Goal: Task Accomplishment & Management: Use online tool/utility

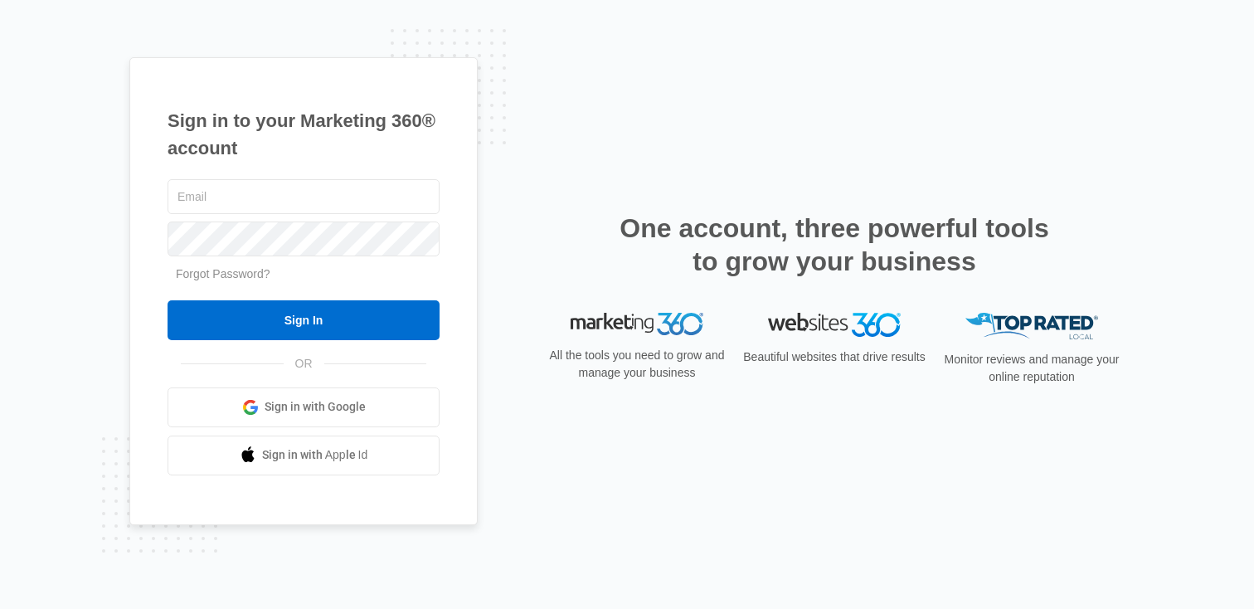
type input "[PERSON_NAME][EMAIL_ADDRESS][PERSON_NAME][DOMAIN_NAME]"
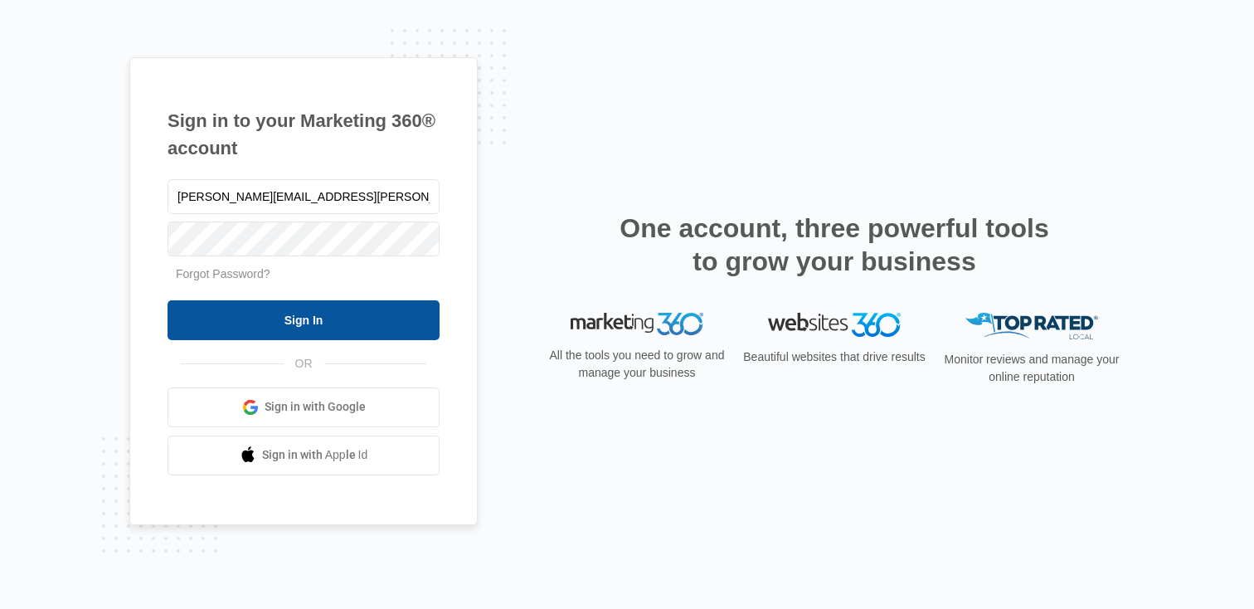
click at [254, 300] on input "Sign In" at bounding box center [304, 320] width 272 height 40
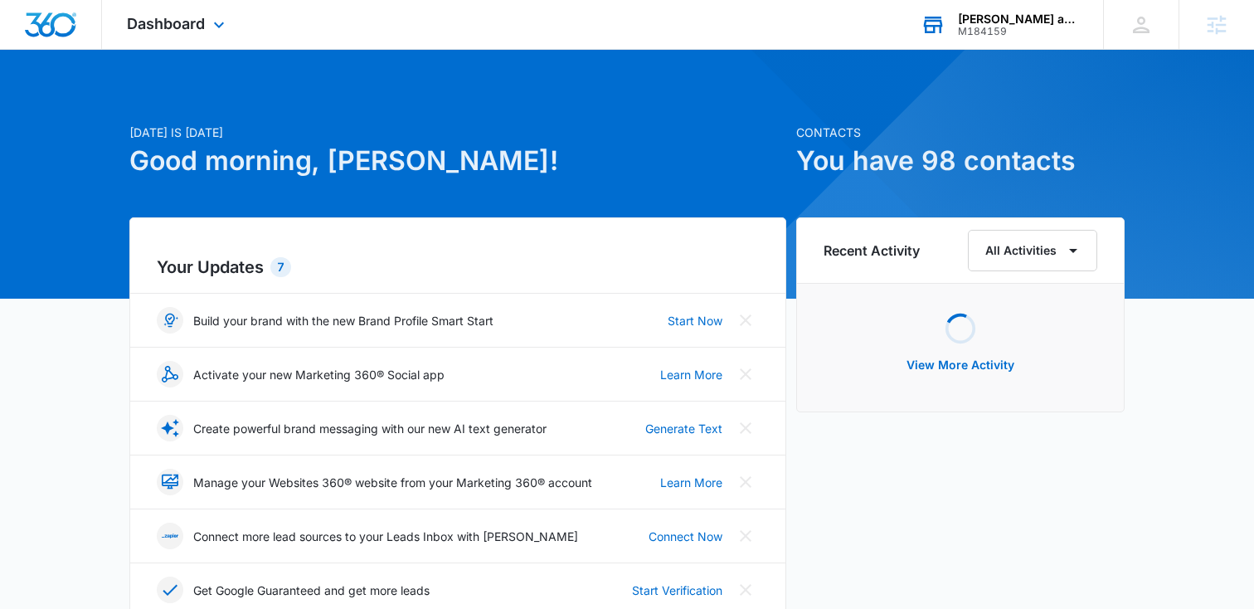
click at [979, 37] on div "M184159" at bounding box center [1018, 32] width 121 height 12
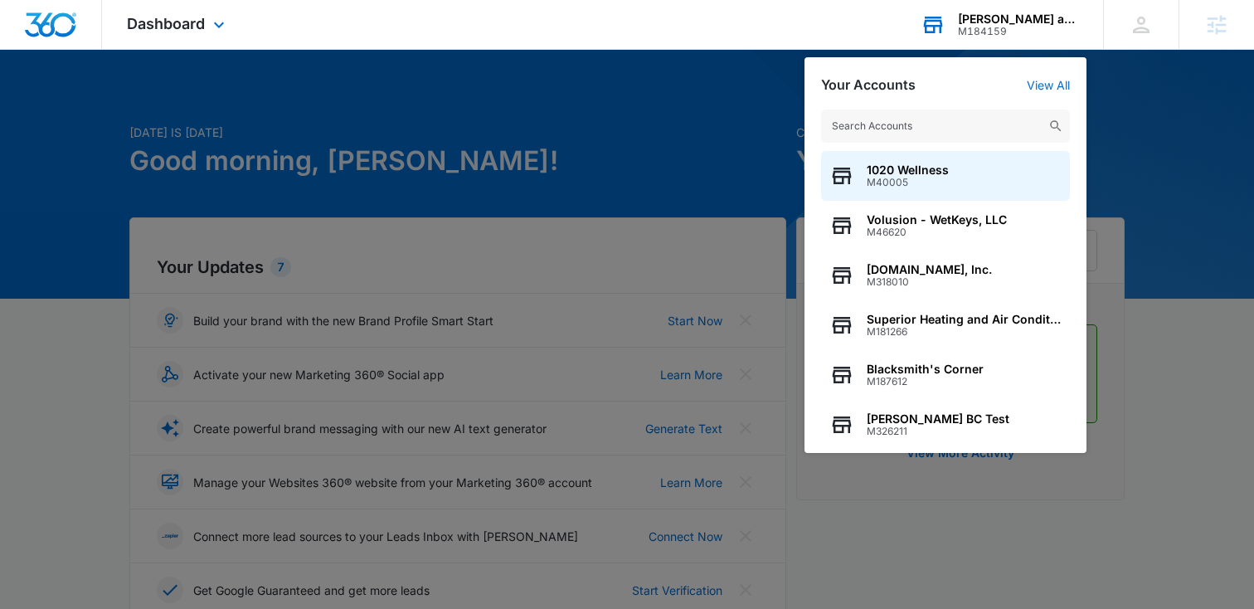
click at [902, 121] on input "text" at bounding box center [945, 126] width 249 height 33
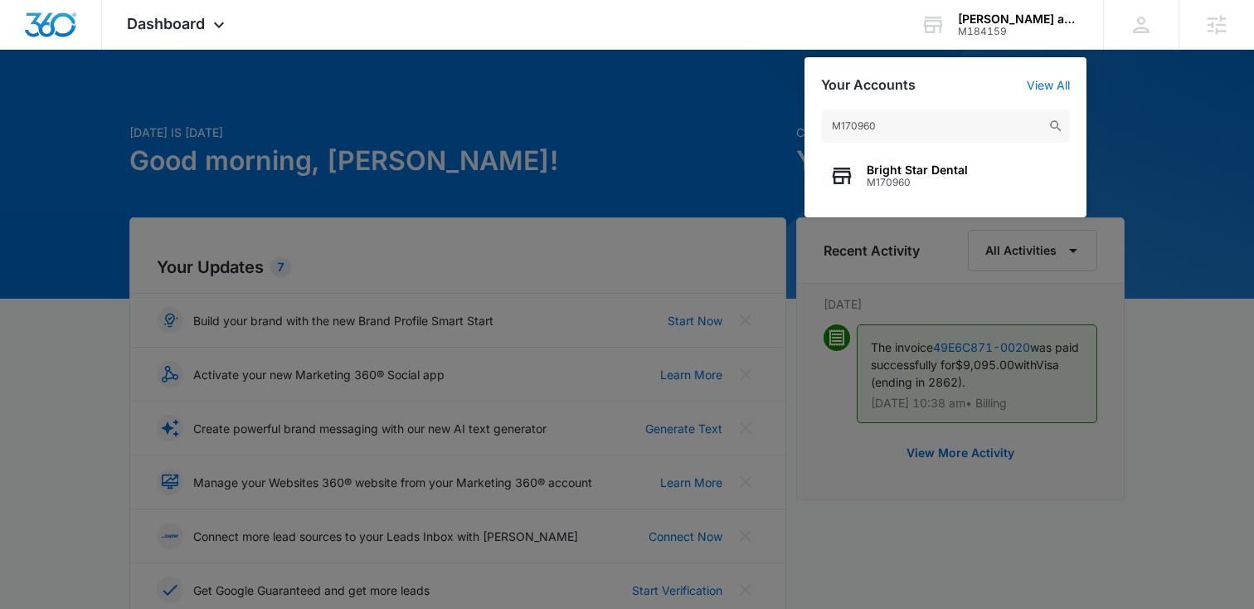
type input "M170960"
click at [884, 169] on span "Bright Star Dental" at bounding box center [917, 169] width 101 height 13
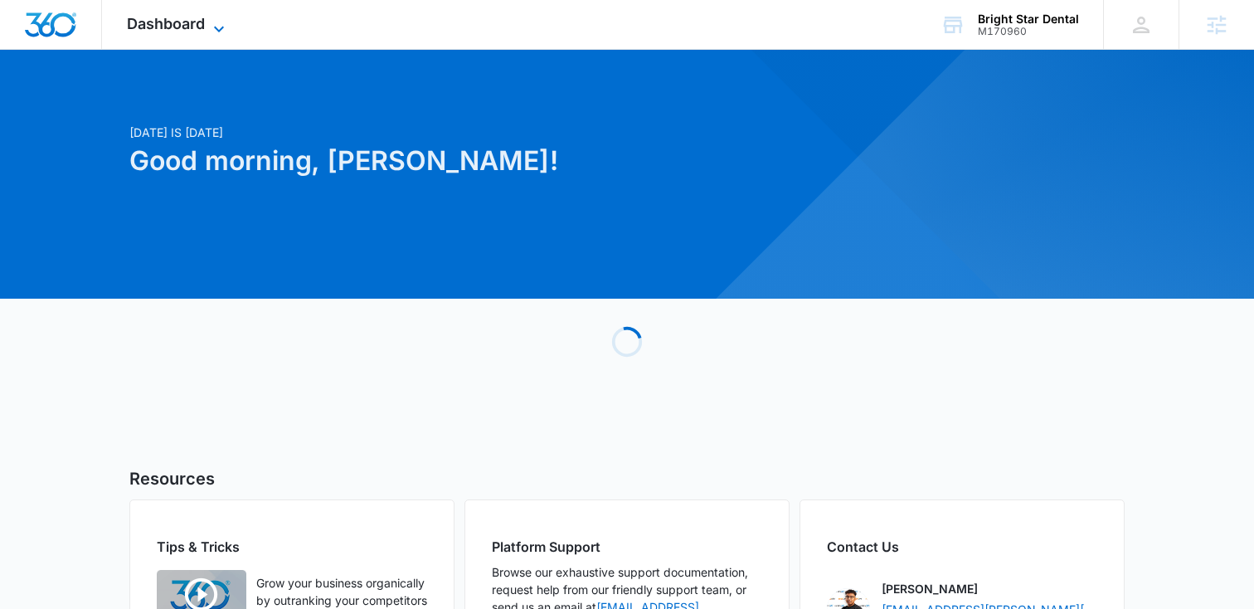
click at [202, 27] on span "Dashboard" at bounding box center [166, 23] width 78 height 17
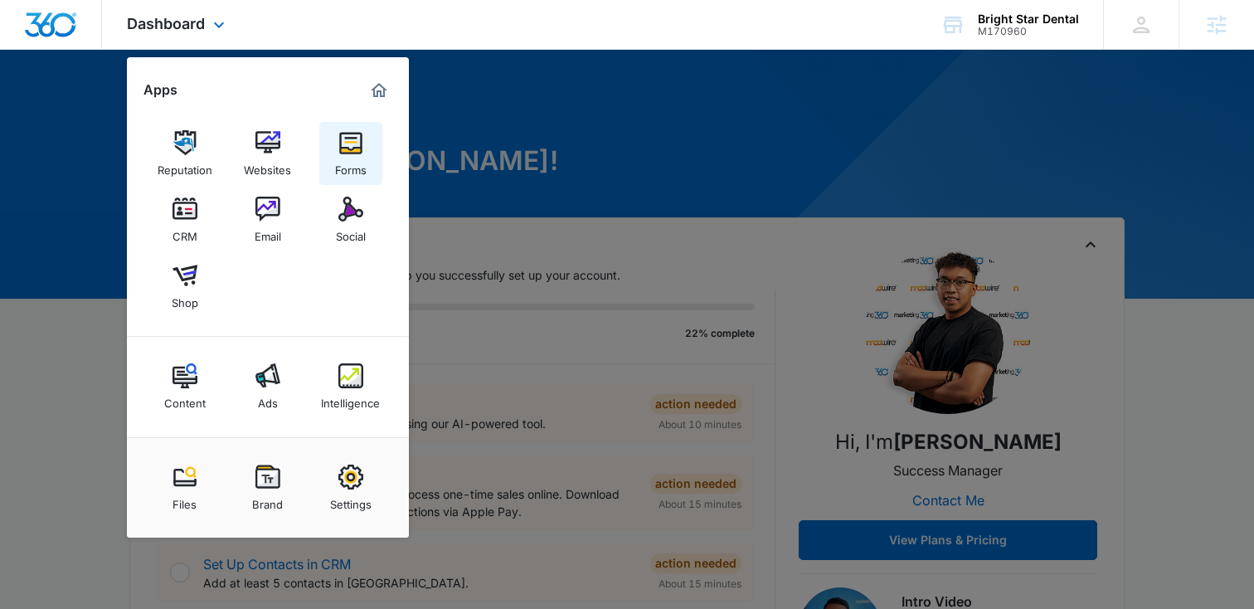
click at [368, 142] on link "Forms" at bounding box center [350, 153] width 63 height 63
